Goal: Task Accomplishment & Management: Use online tool/utility

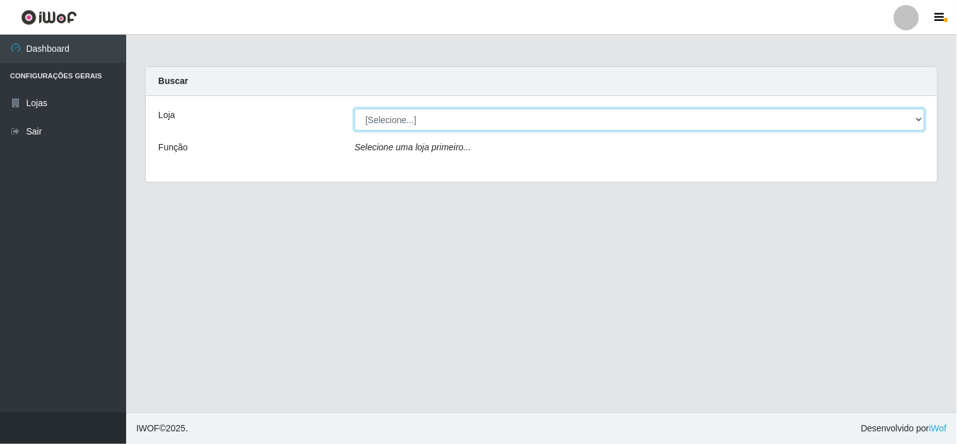
click at [531, 117] on select "[Selecione...] Rede Compras Supermercados - LOJA 6" at bounding box center [640, 120] width 570 height 22
select select "398"
click at [355, 109] on select "[Selecione...] Rede Compras Supermercados - LOJA 6" at bounding box center [640, 120] width 570 height 22
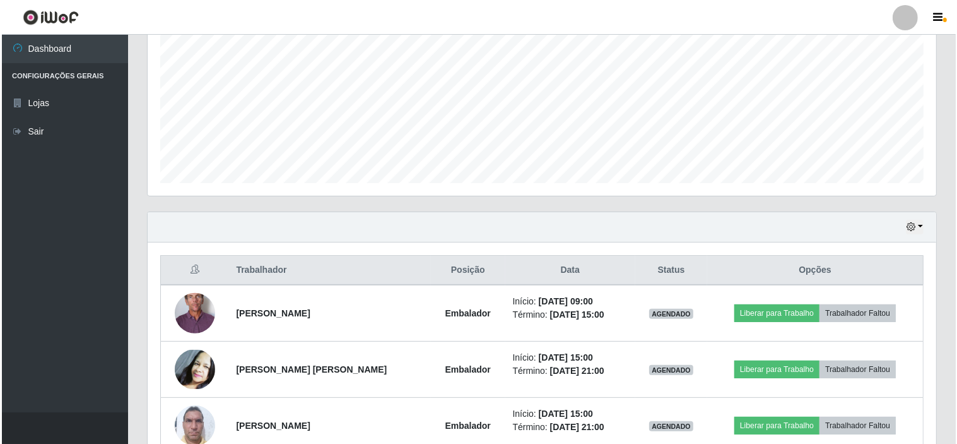
scroll to position [338, 0]
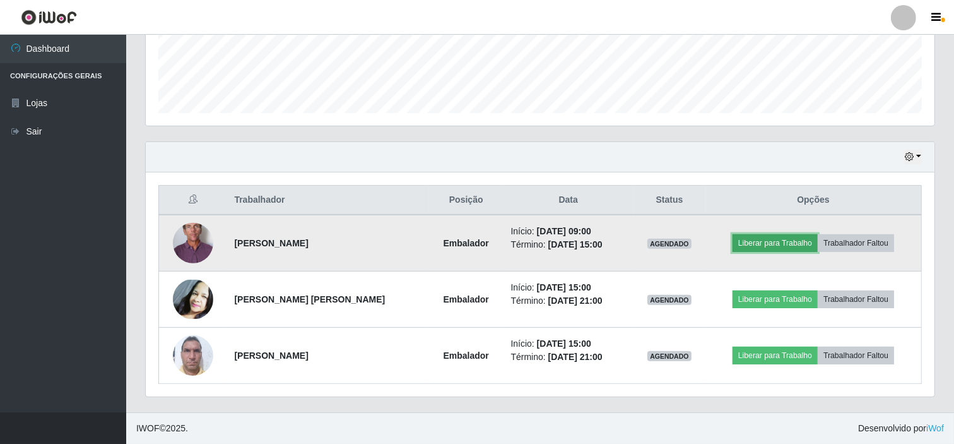
click at [787, 244] on button "Liberar para Trabalho" at bounding box center [775, 243] width 85 height 18
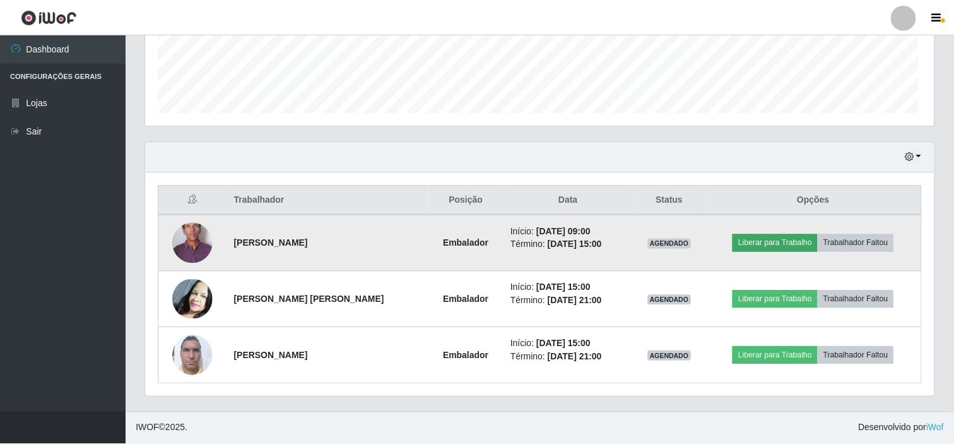
scroll to position [261, 781]
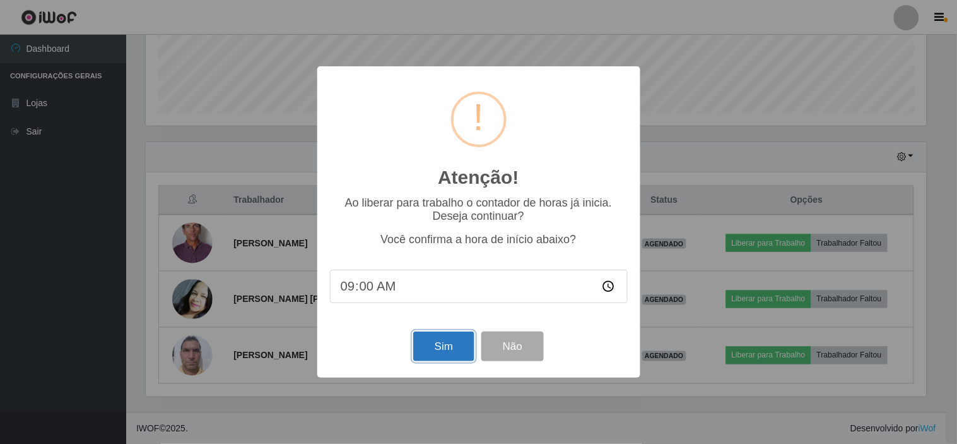
click at [439, 351] on button "Sim" at bounding box center [443, 346] width 61 height 30
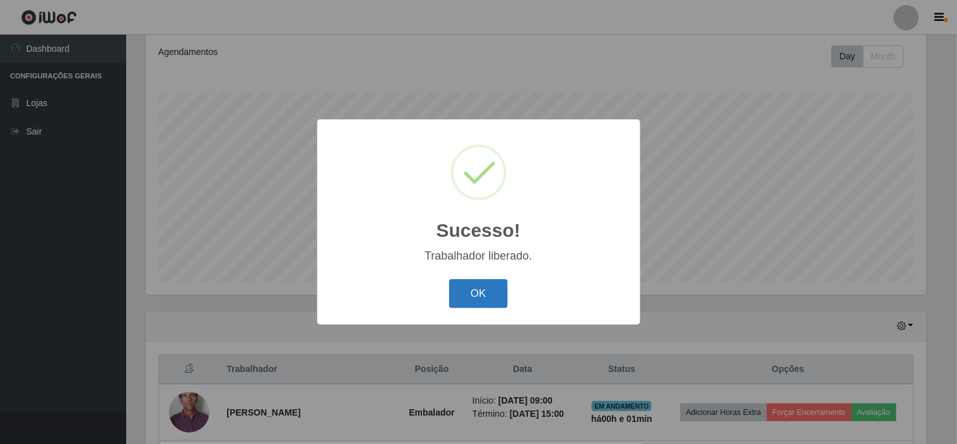
click at [470, 302] on button "OK" at bounding box center [478, 294] width 59 height 30
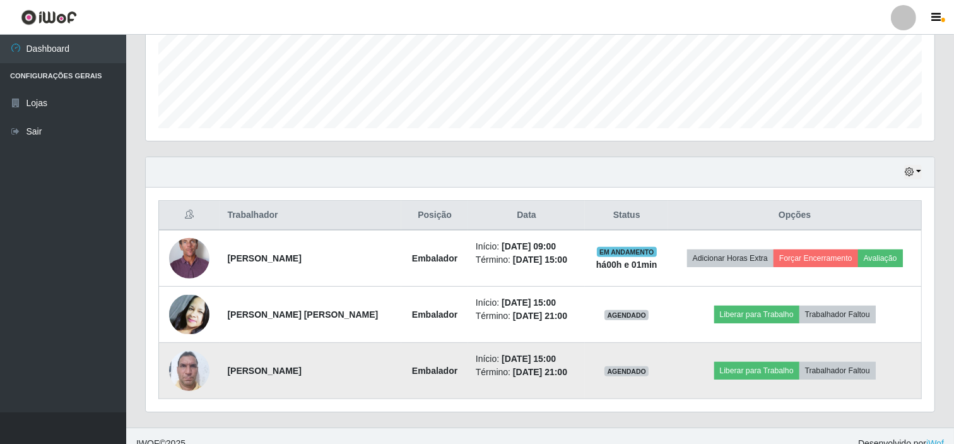
scroll to position [338, 0]
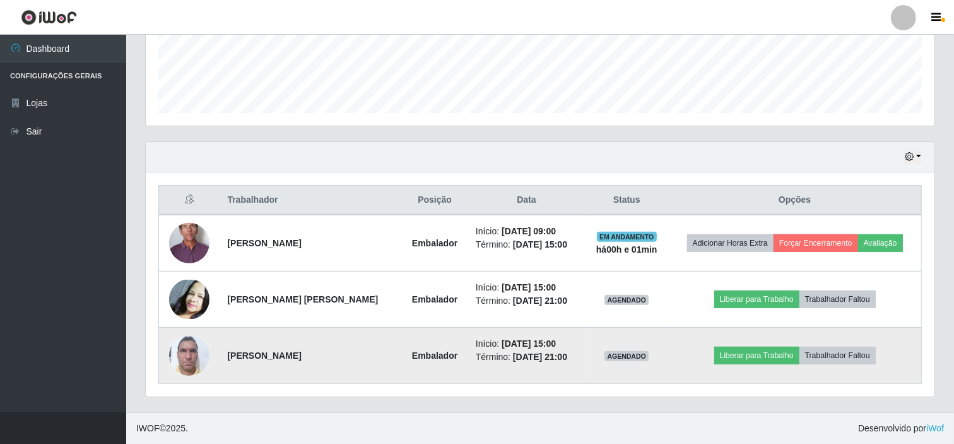
click at [169, 360] on td at bounding box center [189, 355] width 61 height 56
click at [186, 352] on img at bounding box center [189, 355] width 40 height 54
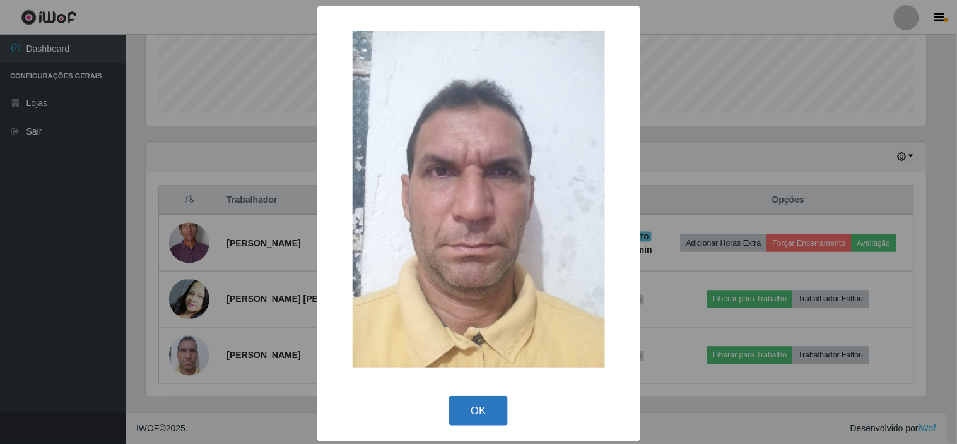
click at [467, 415] on button "OK" at bounding box center [478, 411] width 59 height 30
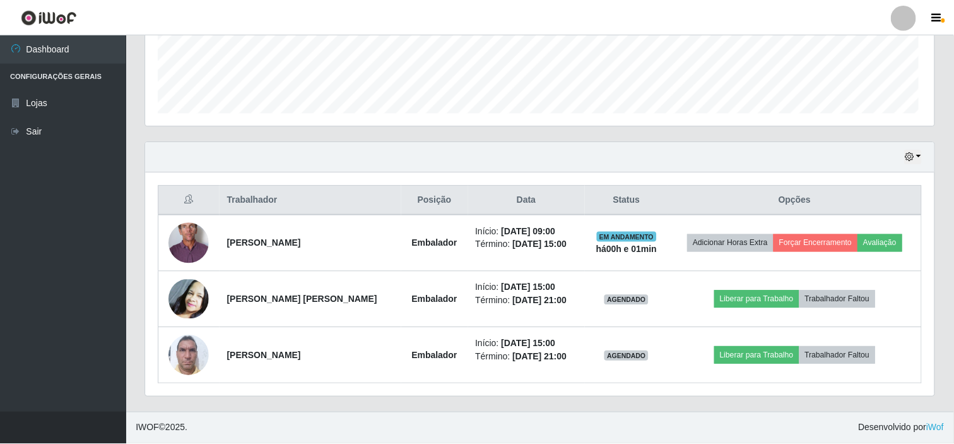
scroll to position [261, 789]
